Goal: Transaction & Acquisition: Obtain resource

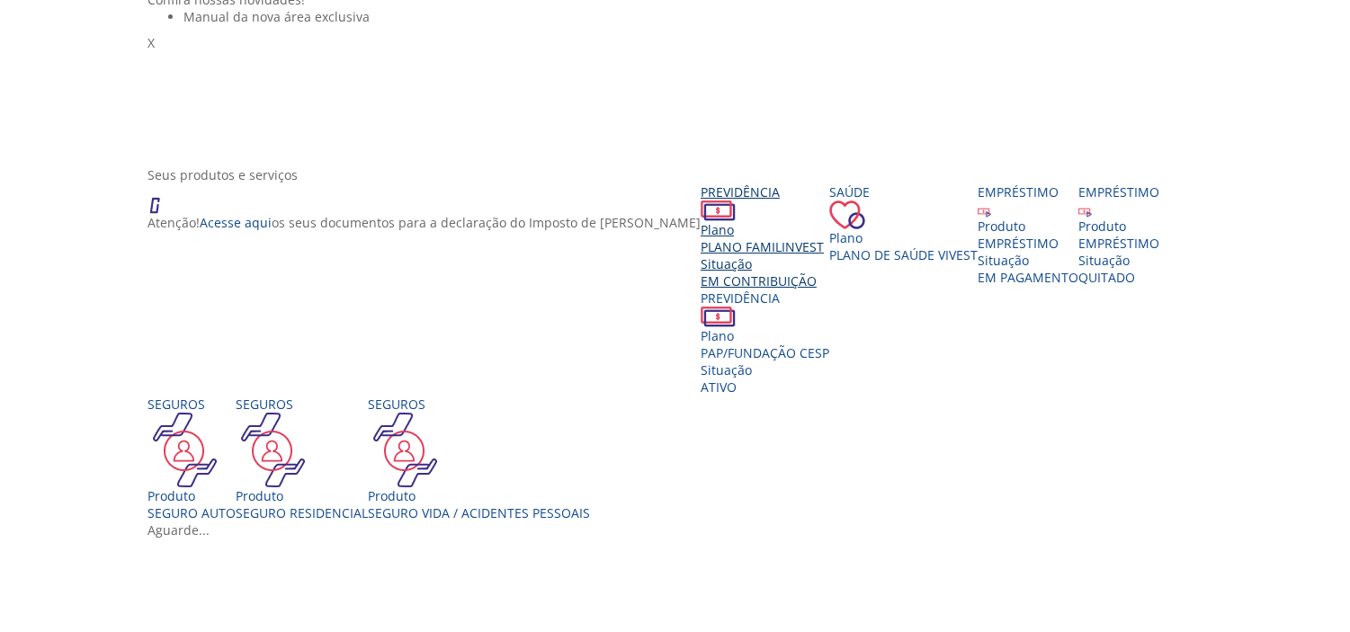
scroll to position [200, 0]
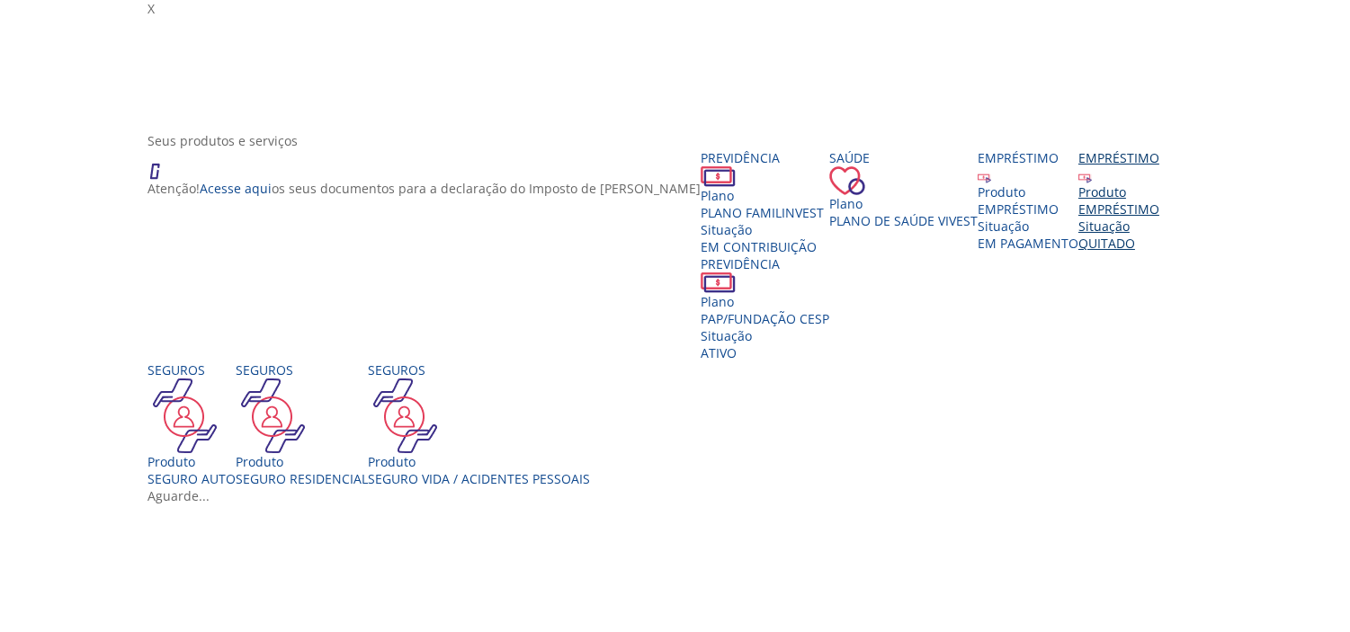
click at [1078, 218] on div "EMPRÉSTIMO" at bounding box center [1118, 209] width 81 height 17
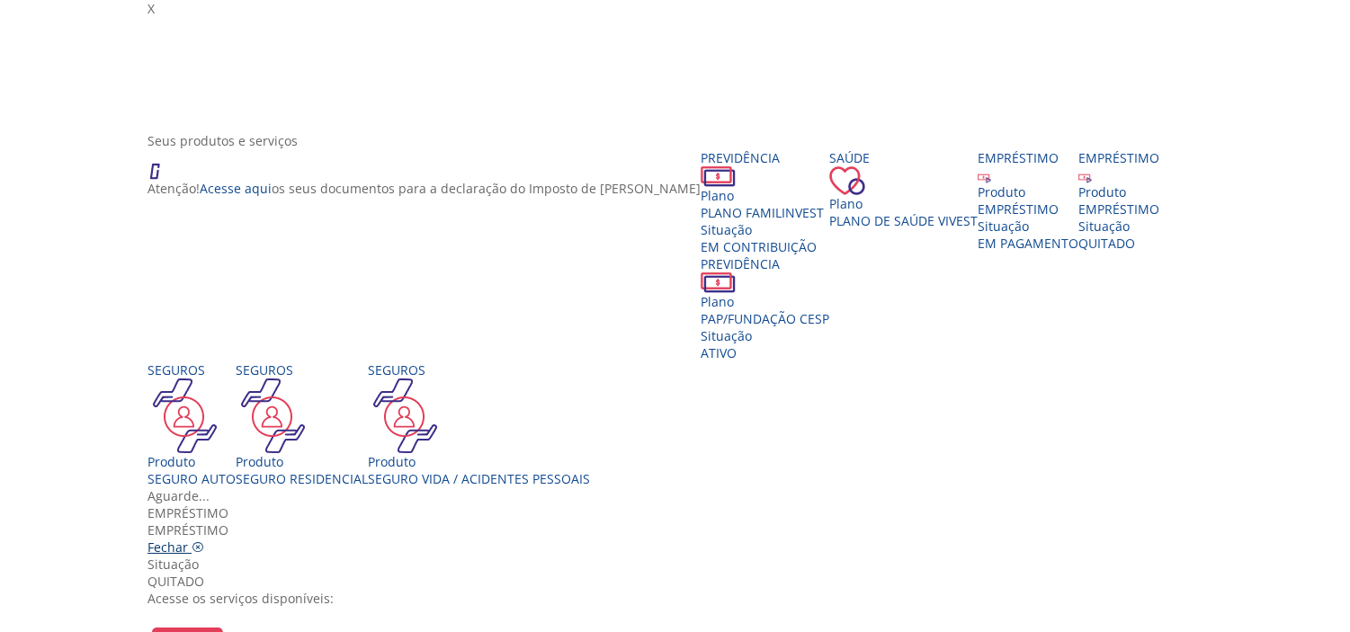
click at [204, 541] on icon "Vivest" at bounding box center [198, 547] width 13 height 13
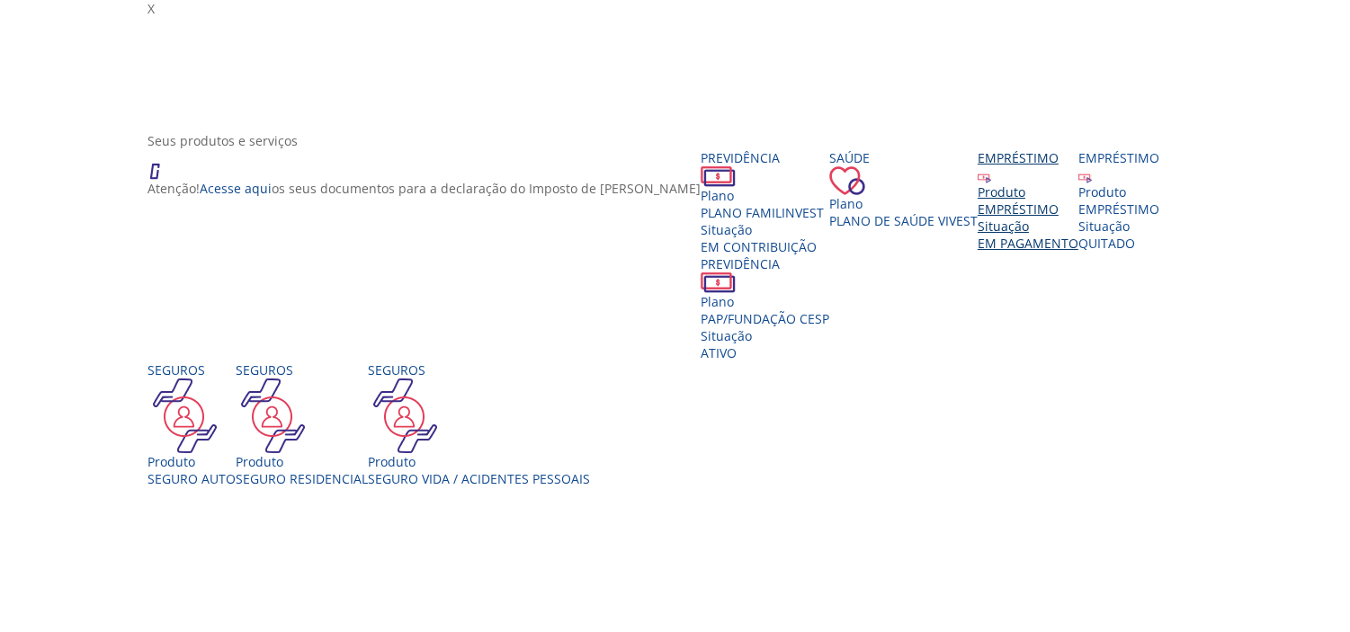
click at [978, 218] on div "EMPRÉSTIMO" at bounding box center [1028, 209] width 101 height 17
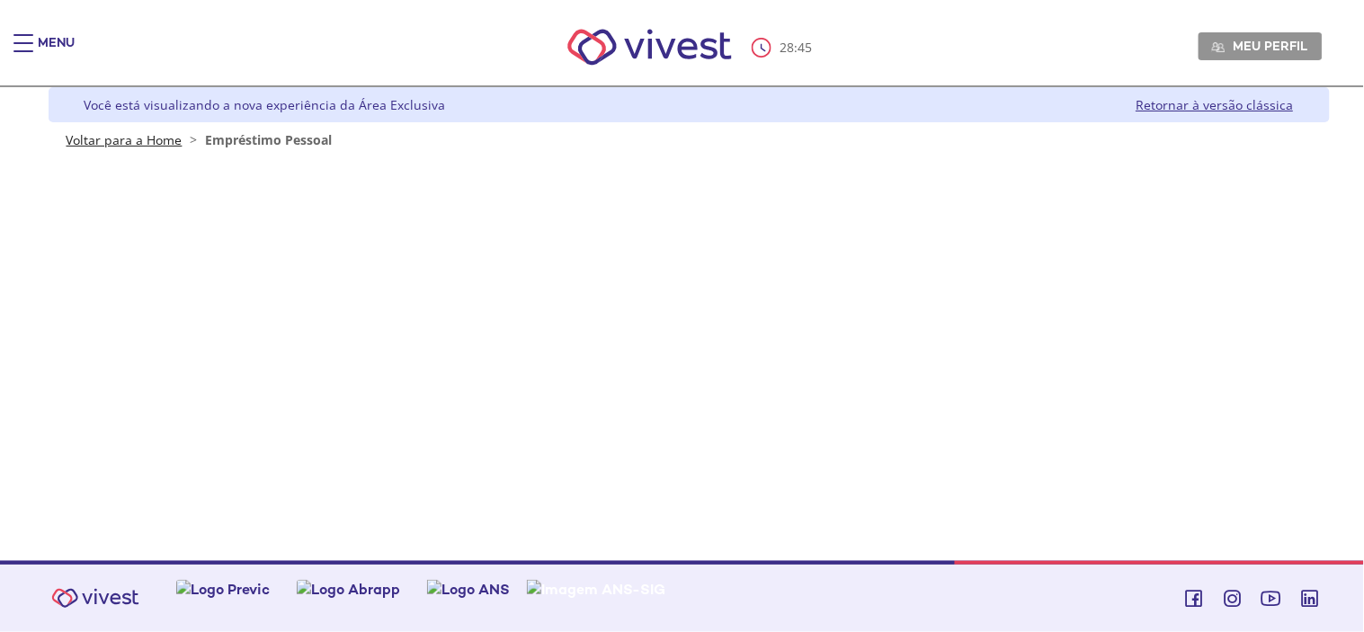
click at [146, 138] on link "Voltar para a Home" at bounding box center [125, 139] width 116 height 17
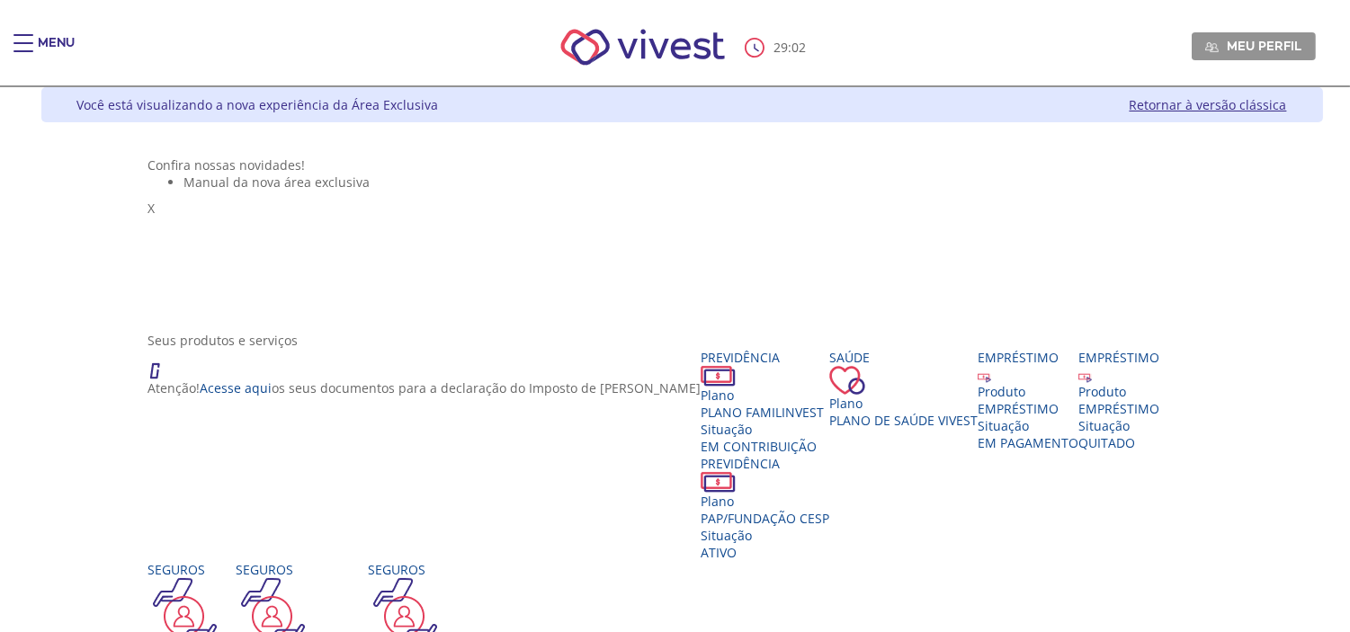
click at [1227, 109] on link "Retornar à versão clássica" at bounding box center [1208, 104] width 157 height 17
